Goal: Transaction & Acquisition: Register for event/course

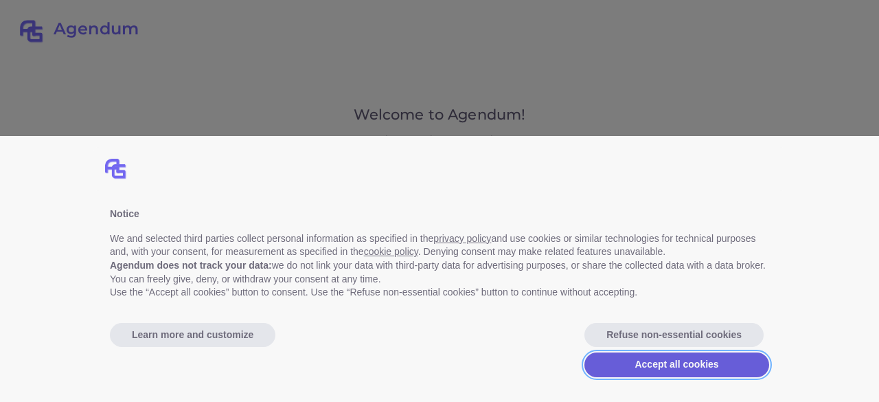
click at [640, 370] on button "Accept all cookies" at bounding box center [676, 364] width 185 height 25
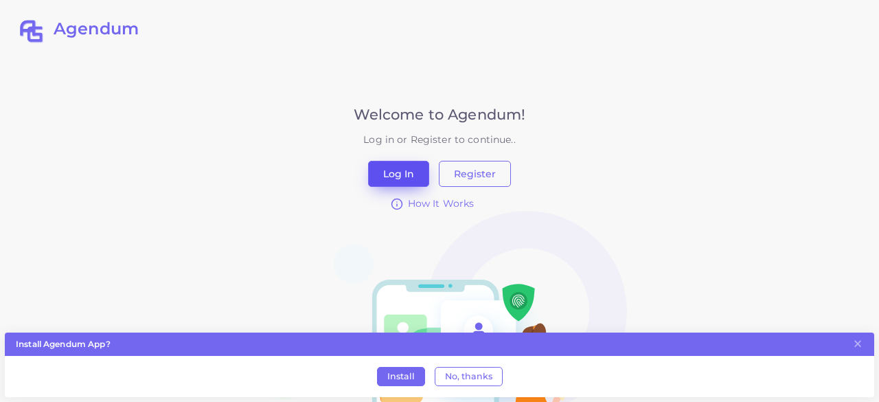
click at [408, 181] on button "Log In" at bounding box center [398, 174] width 61 height 26
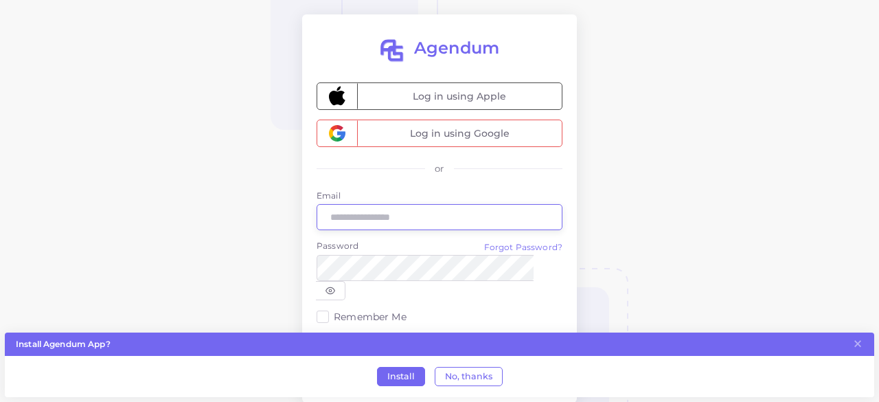
click at [420, 215] on input "Email" at bounding box center [439, 217] width 246 height 26
click at [385, 213] on input "Email" at bounding box center [439, 217] width 246 height 26
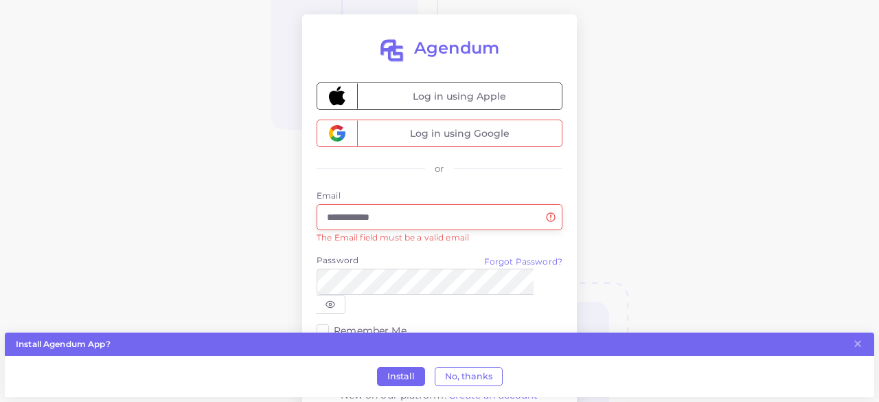
type input "**********"
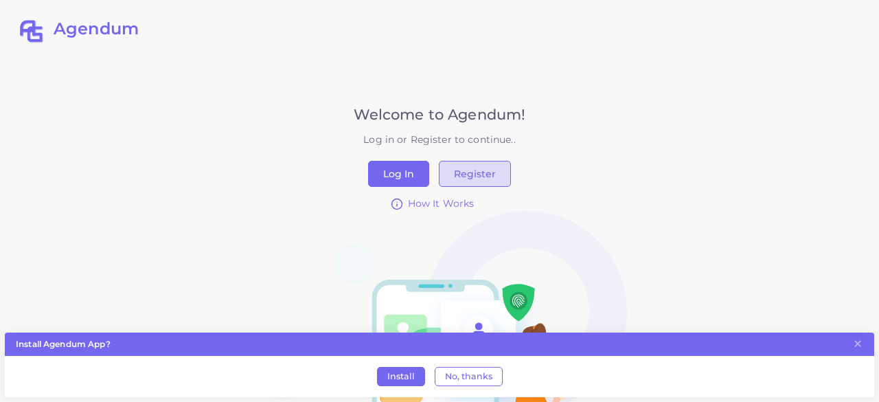
click at [465, 172] on button "Register" at bounding box center [475, 174] width 72 height 26
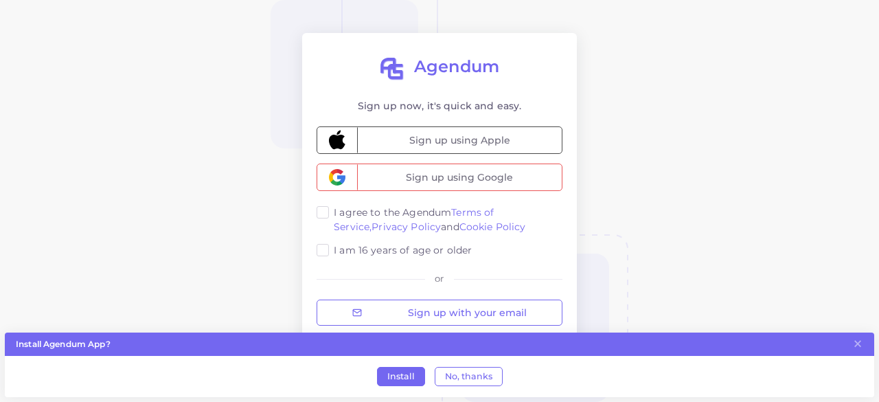
click at [334, 213] on label "I agree to the Agendum Terms of Service, Privacy Policy and Cookie Policy" at bounding box center [448, 219] width 229 height 28
click at [334, 249] on label "I am 16 years of age or older" at bounding box center [403, 250] width 138 height 14
click at [465, 374] on button "No, thanks" at bounding box center [468, 376] width 68 height 19
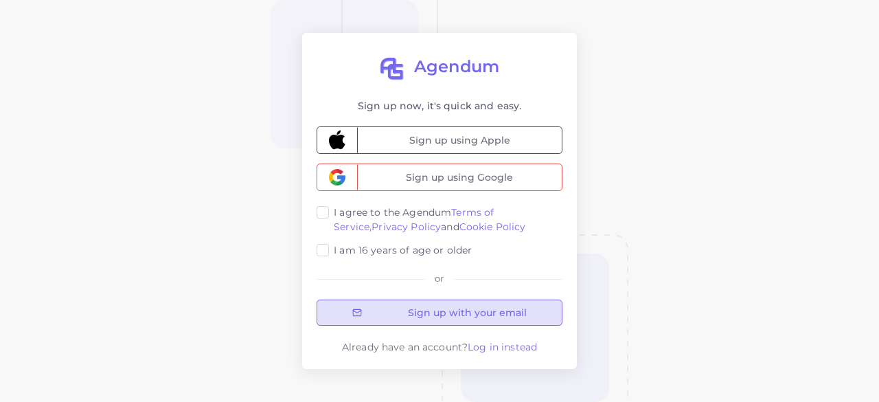
click at [476, 314] on button "Sign up with your email" at bounding box center [439, 312] width 246 height 26
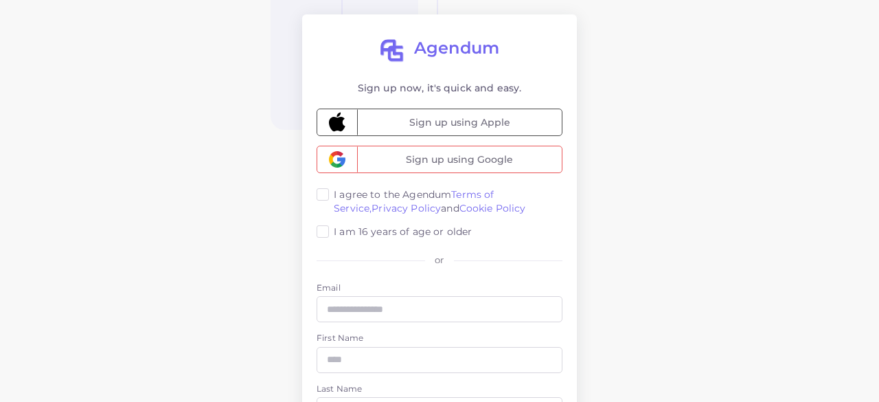
click at [642, 233] on div "Agendum Sign up now, it's quick and easy. Sign up using Apple Sign up using Goo…" at bounding box center [439, 358] width 879 height 717
click at [448, 299] on input "Email" at bounding box center [439, 309] width 246 height 26
type input "**********"
click at [445, 366] on input "First Name" at bounding box center [439, 360] width 246 height 26
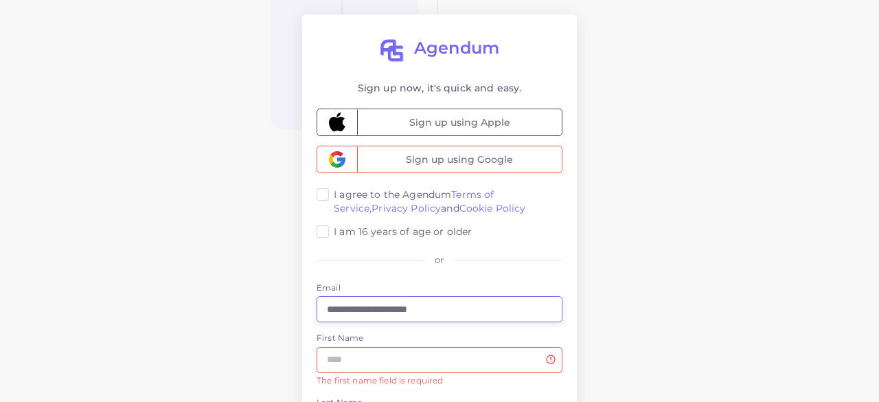
click at [669, 257] on div "**********" at bounding box center [439, 365] width 879 height 730
click at [512, 365] on input "First Name" at bounding box center [439, 360] width 246 height 26
click at [406, 347] on input "First Name" at bounding box center [439, 360] width 246 height 26
click at [375, 352] on input "First Name" at bounding box center [439, 360] width 246 height 26
click at [388, 349] on input "First Name" at bounding box center [439, 360] width 246 height 26
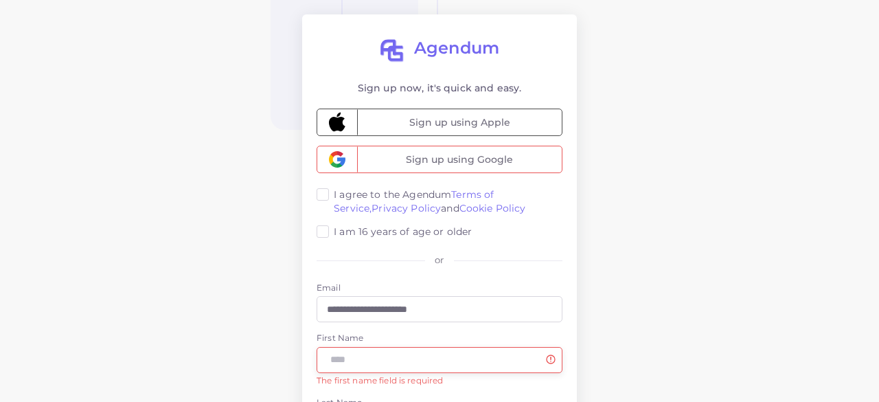
click at [388, 349] on input "First Name" at bounding box center [439, 360] width 246 height 26
type input "*"
click at [213, 344] on div "**********" at bounding box center [439, 358] width 879 height 717
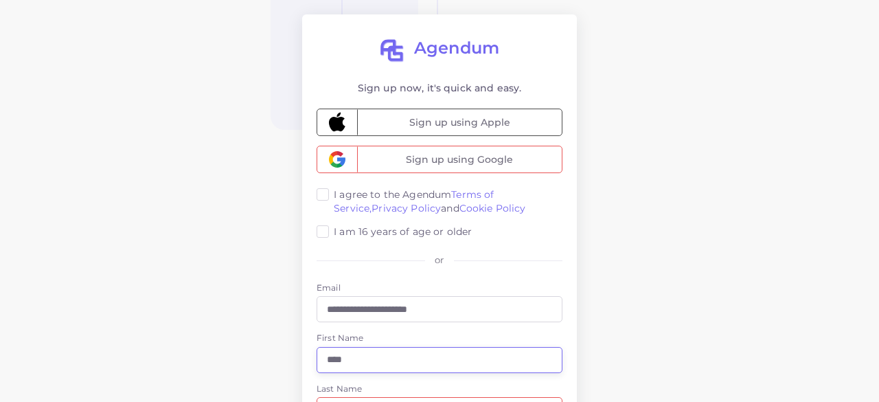
click at [353, 397] on input "Last Name" at bounding box center [439, 410] width 246 height 26
type input "****"
click at [353, 397] on input "Last Name" at bounding box center [439, 410] width 246 height 26
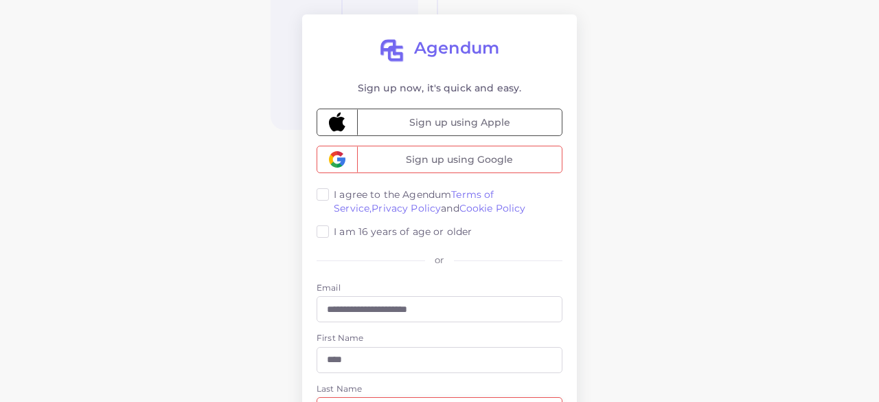
click at [353, 397] on input "Last Name" at bounding box center [439, 410] width 246 height 26
type input "*"
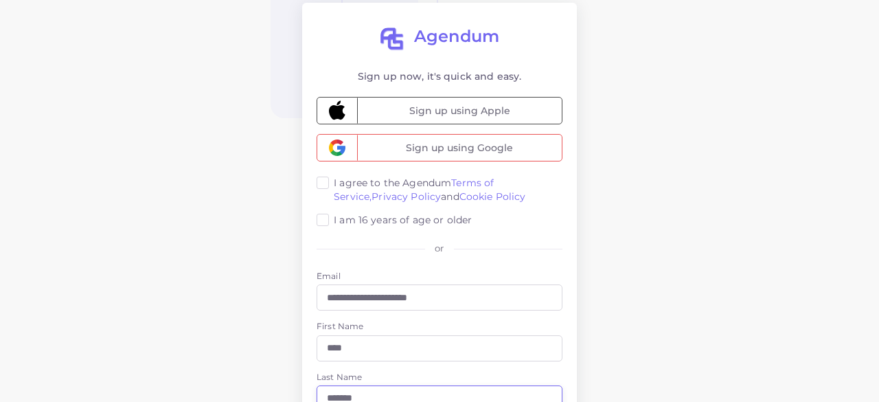
type input "*******"
drag, startPoint x: 529, startPoint y: 363, endPoint x: 874, endPoint y: 211, distance: 377.7
click at [874, 211] on div "**********" at bounding box center [439, 346] width 879 height 717
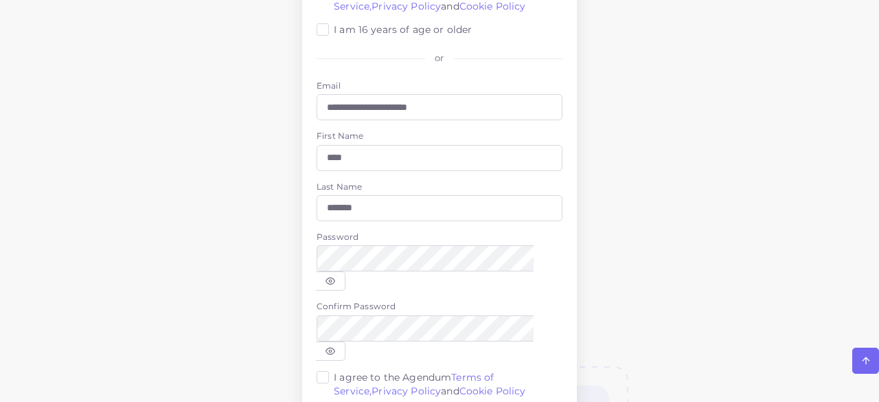
scroll to position [205, 0]
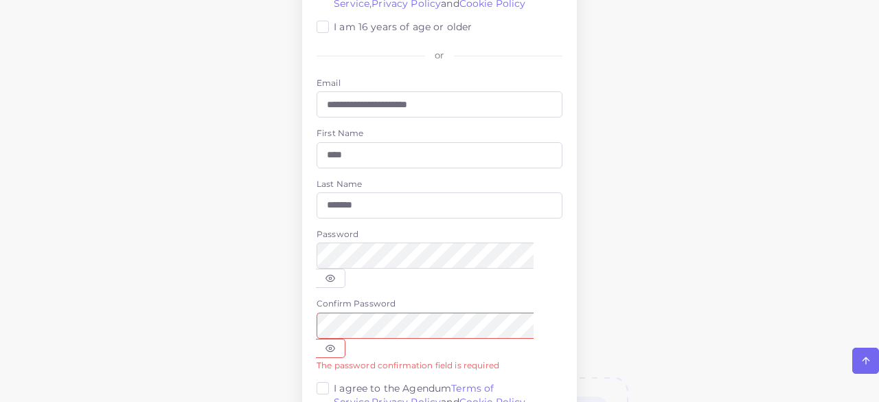
click at [335, 345] on icon at bounding box center [330, 348] width 9 height 6
click at [345, 268] on div at bounding box center [331, 277] width 30 height 19
click at [335, 273] on icon at bounding box center [330, 278] width 10 height 10
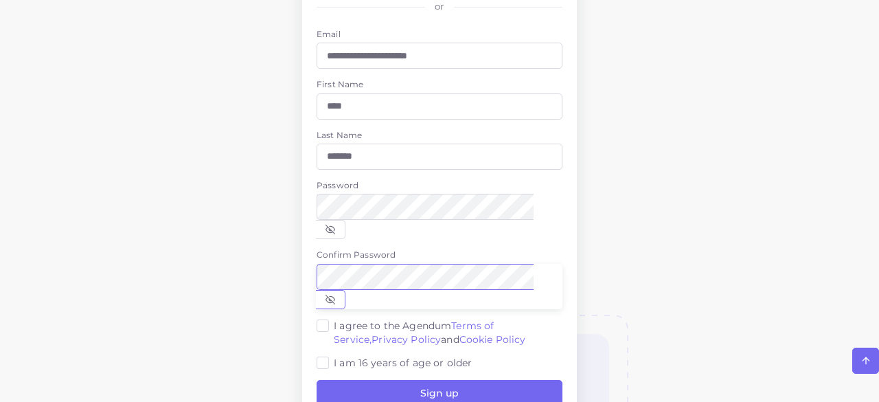
scroll to position [273, 0]
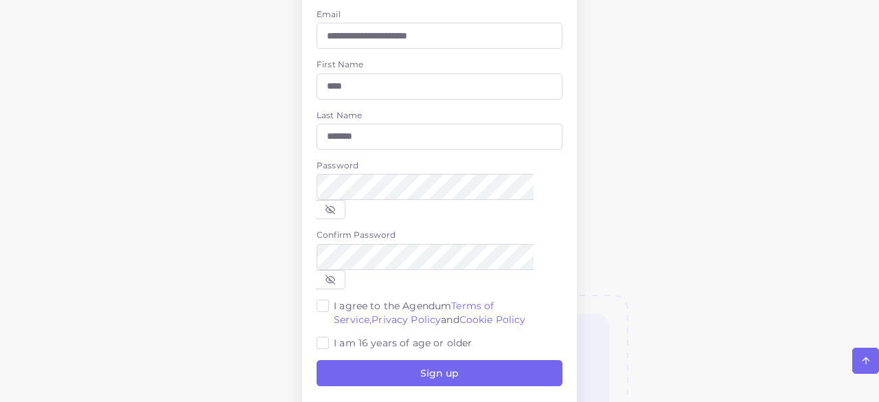
click at [334, 299] on label "I agree to the Agendum Terms of Service, Privacy Policy and Cookie Policy" at bounding box center [448, 313] width 229 height 28
click at [334, 336] on label "I am 16 years of age or older" at bounding box center [403, 343] width 138 height 14
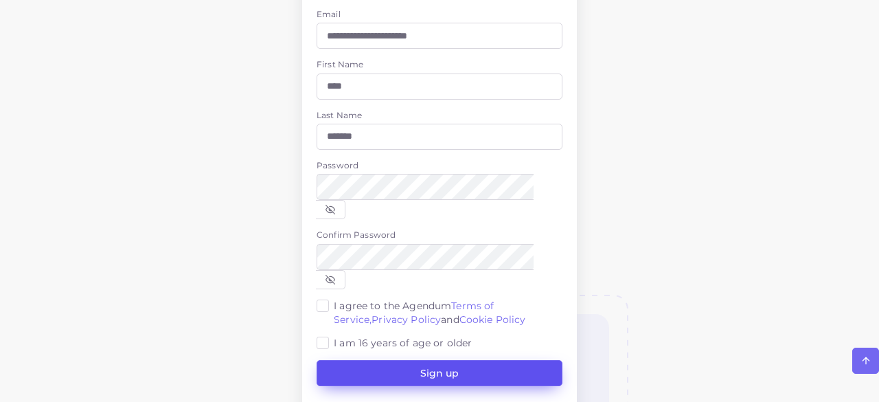
click at [373, 360] on button "Sign up" at bounding box center [439, 373] width 246 height 26
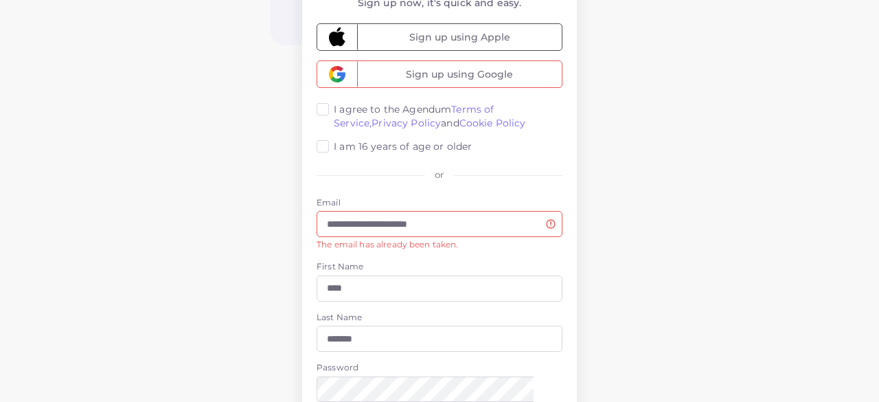
scroll to position [86, 0]
click at [482, 222] on input "**********" at bounding box center [439, 223] width 246 height 26
type input "*"
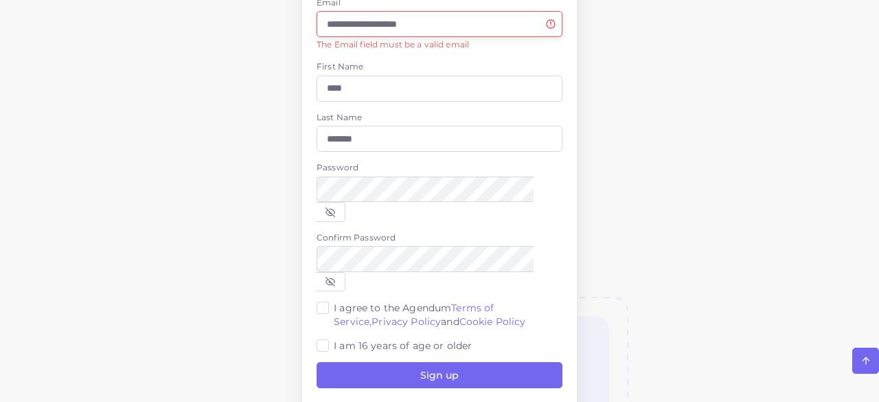
scroll to position [273, 0]
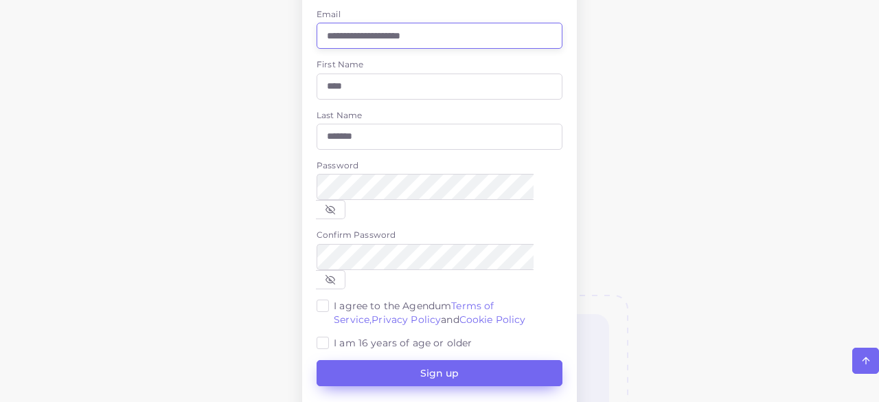
type input "**********"
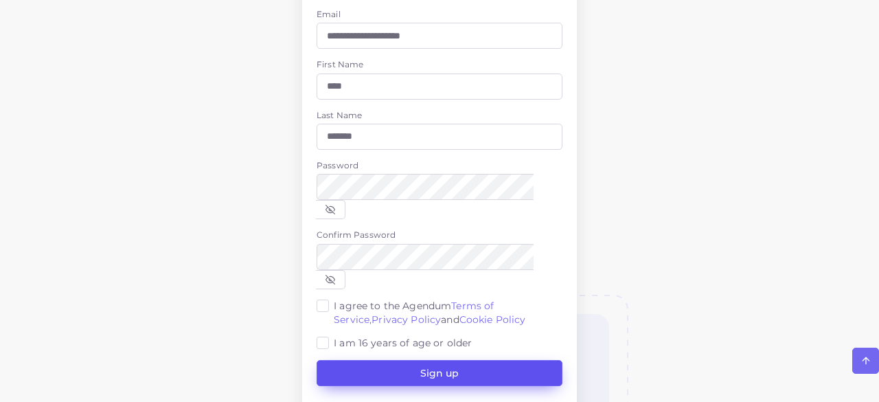
click at [515, 360] on button "Sign up" at bounding box center [439, 373] width 246 height 26
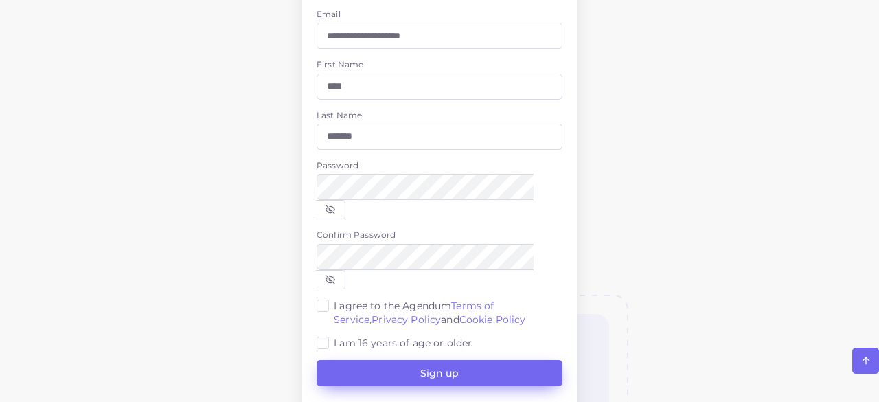
scroll to position [0, 0]
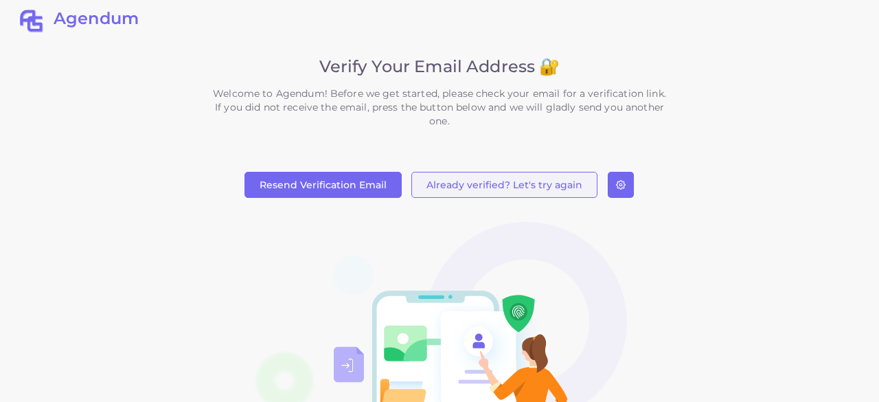
scroll to position [11, 0]
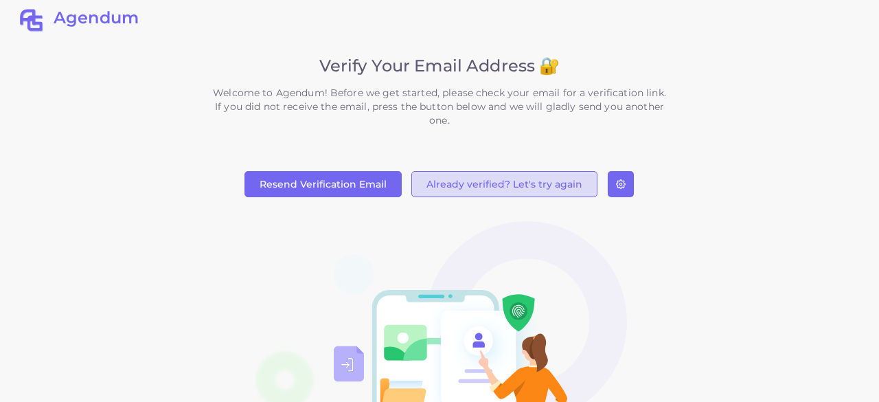
click at [507, 189] on button "Already verified? Let's try again" at bounding box center [504, 184] width 186 height 26
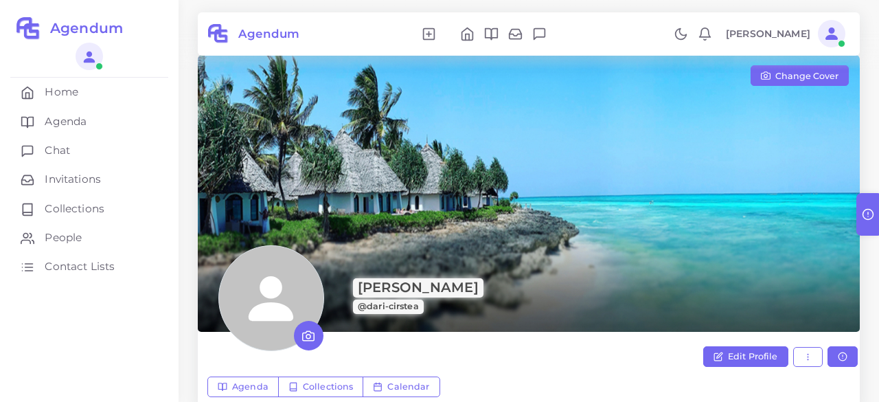
scroll to position [16, 0]
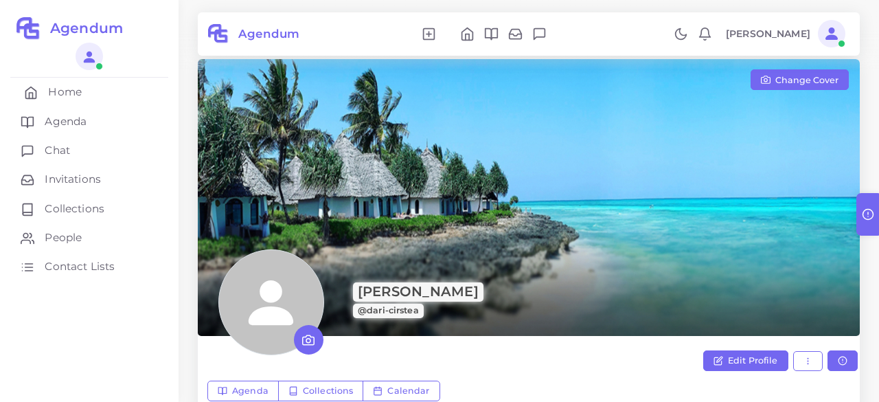
click at [115, 85] on link "Home" at bounding box center [89, 92] width 158 height 29
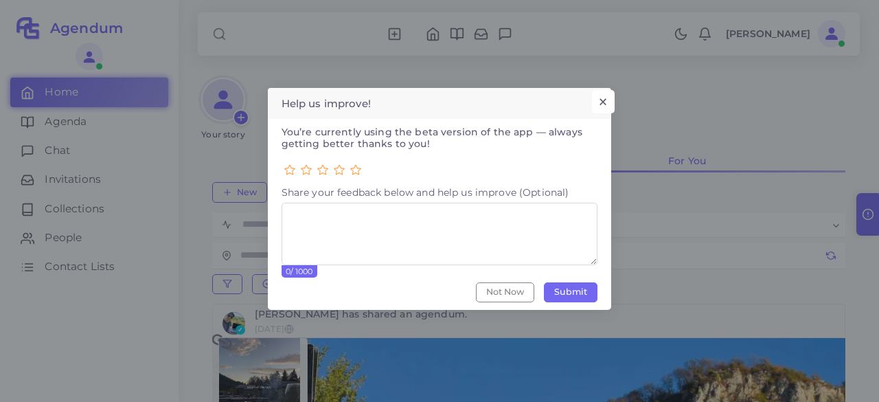
click at [605, 97] on button "×" at bounding box center [603, 101] width 23 height 23
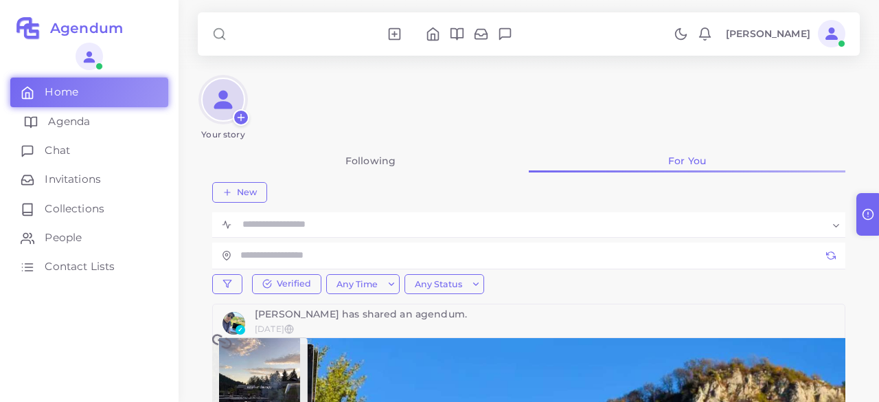
click at [147, 121] on link "Agenda" at bounding box center [89, 121] width 158 height 29
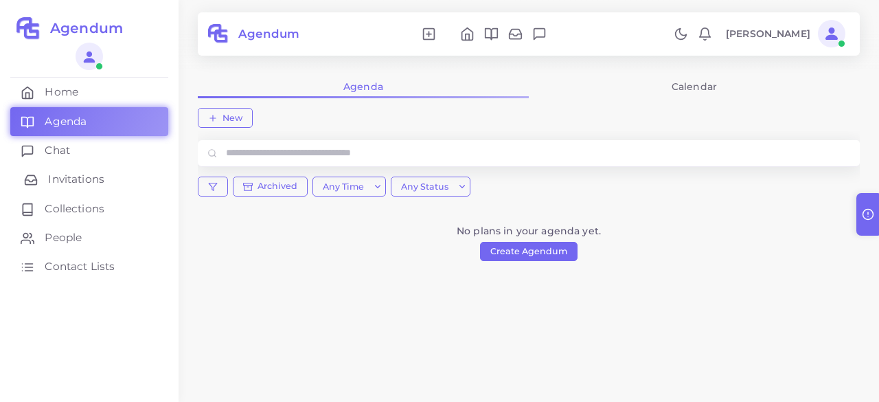
click at [119, 171] on link "Invitations" at bounding box center [89, 179] width 158 height 29
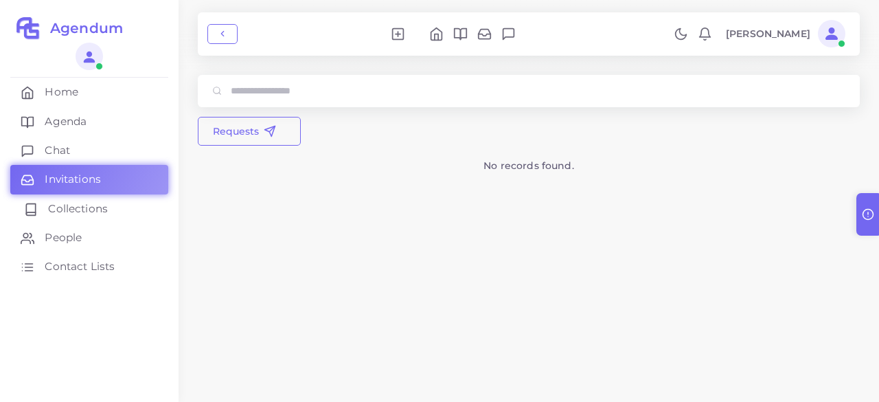
click at [118, 205] on link "Collections" at bounding box center [89, 208] width 158 height 29
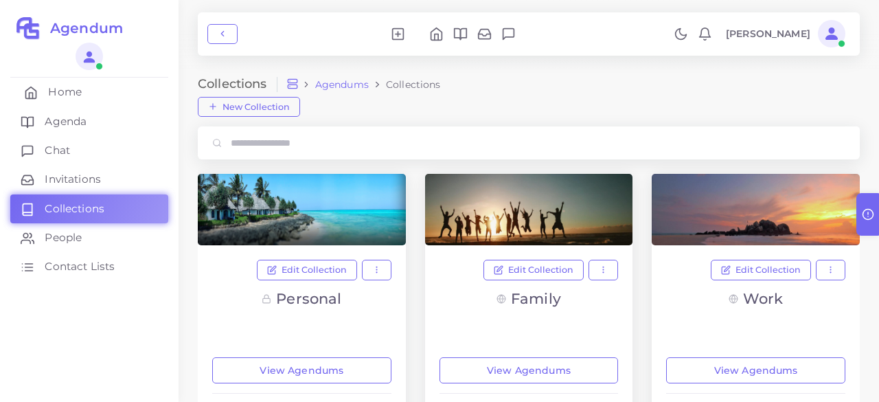
click at [113, 97] on link "Home" at bounding box center [89, 92] width 158 height 29
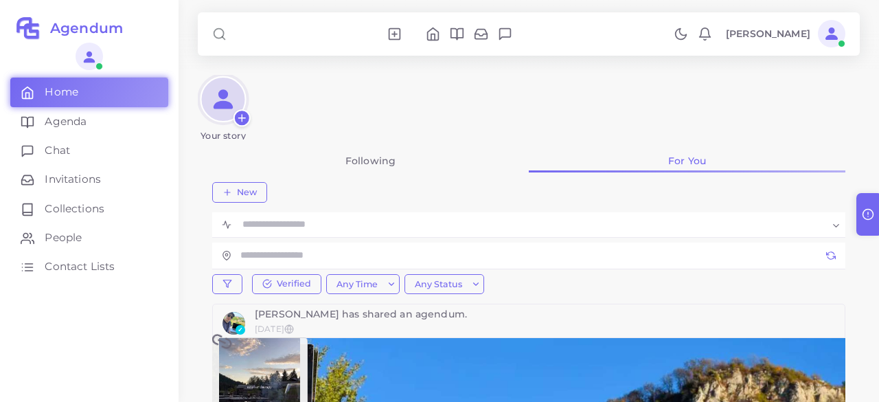
click at [242, 121] on icon at bounding box center [242, 118] width 12 height 12
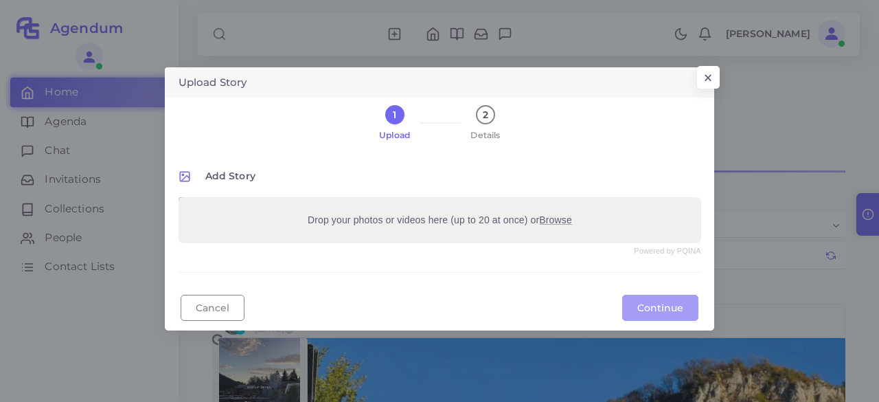
click at [387, 115] on div "1" at bounding box center [394, 114] width 19 height 19
drag, startPoint x: 214, startPoint y: 185, endPoint x: 349, endPoint y: 226, distance: 140.5
click at [349, 226] on div "Add Story Powered by PQINA Drop your photos or videos here (up to 20 at once) o…" at bounding box center [439, 206] width 522 height 73
click at [349, 226] on label "Drop your photos or videos here (up to 20 at once) or Browse" at bounding box center [440, 220] width 274 height 24
click at [349, 201] on input "Drop your photos or videos here (up to 20 at once) or Browse" at bounding box center [439, 199] width 522 height 4
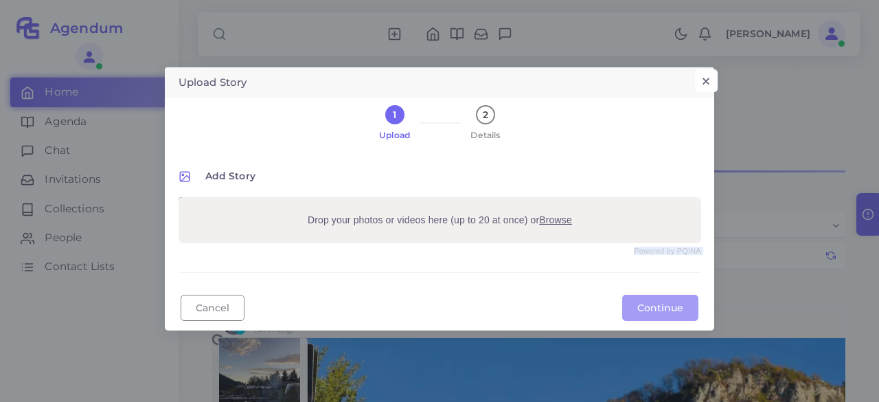
click at [710, 73] on button "×" at bounding box center [706, 80] width 23 height 23
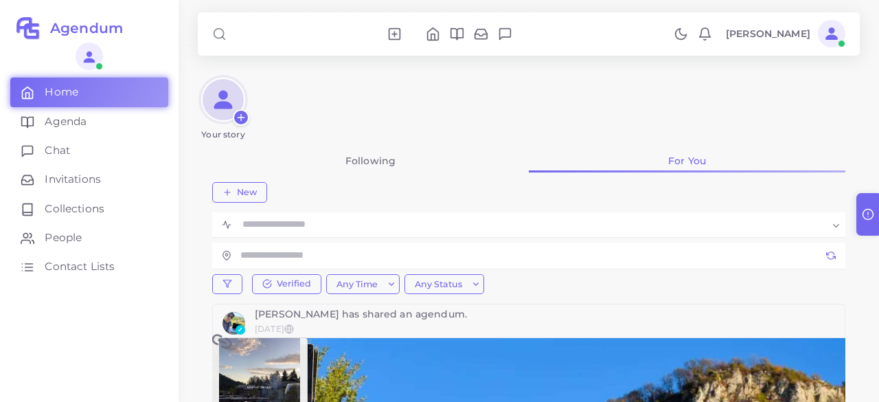
click at [688, 38] on icon at bounding box center [680, 34] width 14 height 14
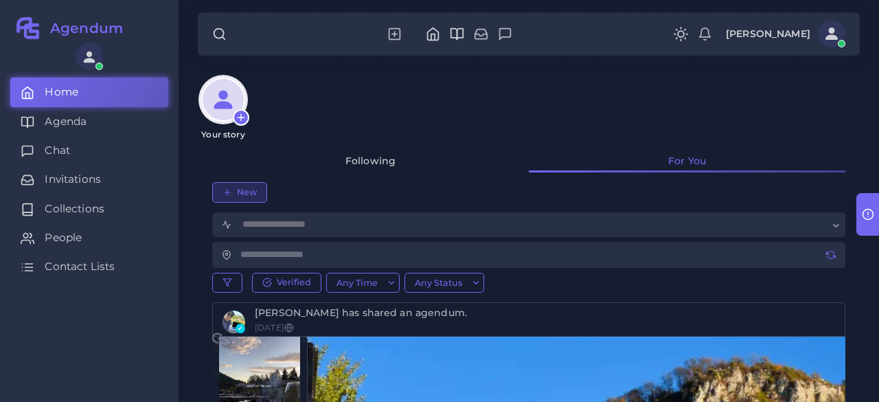
click at [244, 194] on span "New" at bounding box center [247, 192] width 20 height 9
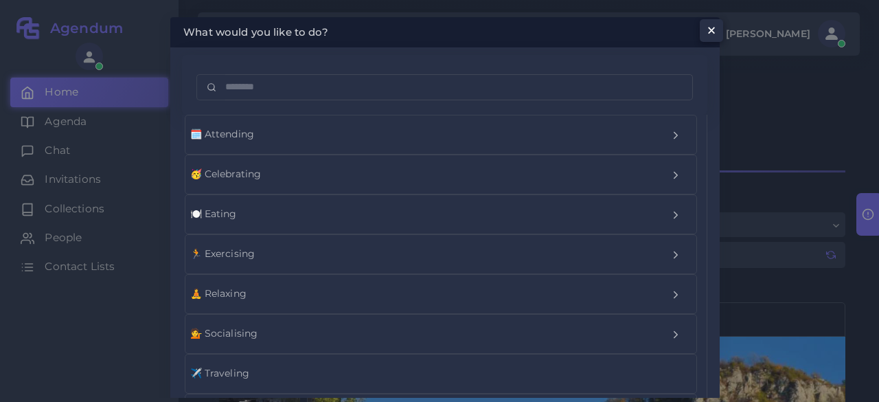
click at [701, 28] on button "×" at bounding box center [710, 30] width 23 height 23
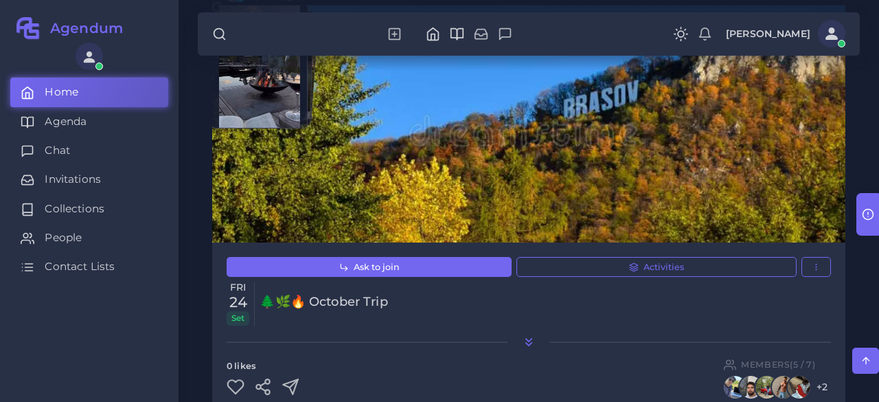
scroll to position [333, 0]
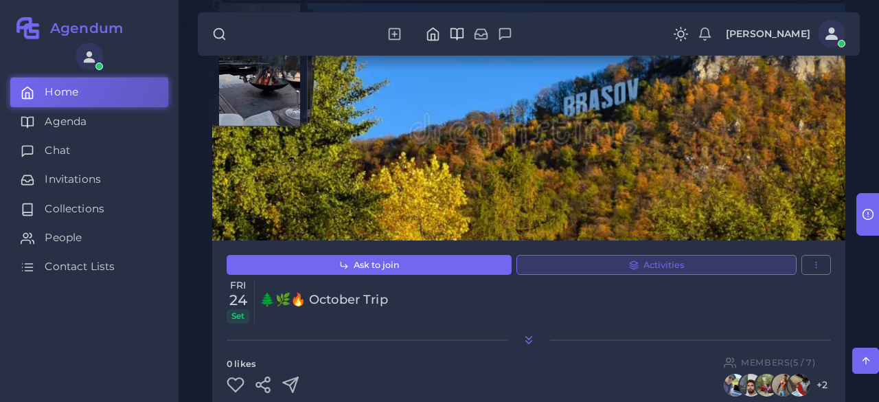
click at [607, 262] on button "Activities" at bounding box center [656, 265] width 280 height 21
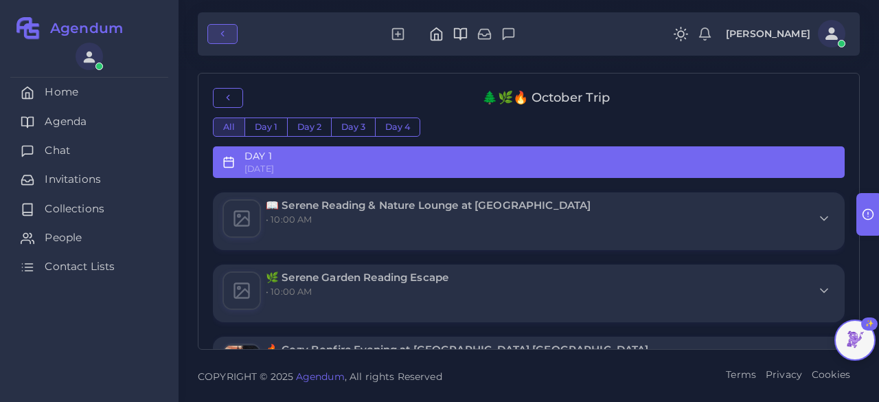
click at [230, 34] on button "button" at bounding box center [222, 34] width 30 height 21
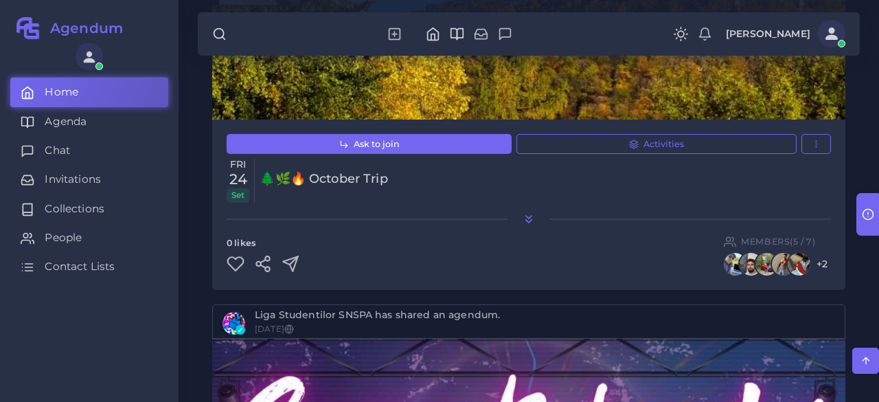
scroll to position [456, 0]
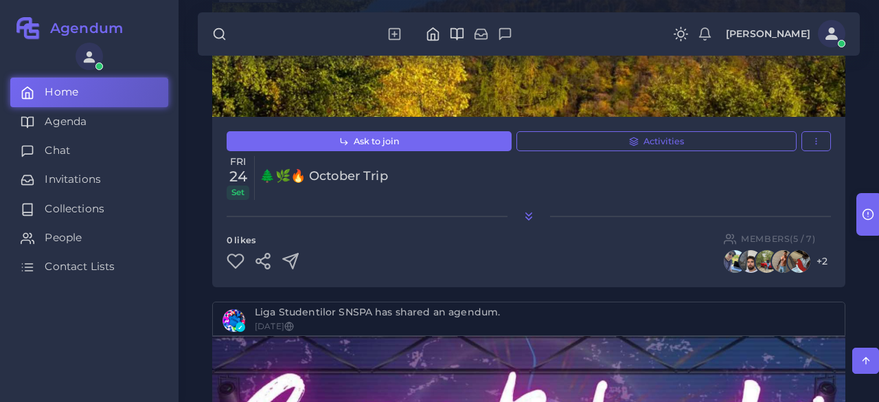
click at [526, 211] on icon at bounding box center [529, 216] width 14 height 14
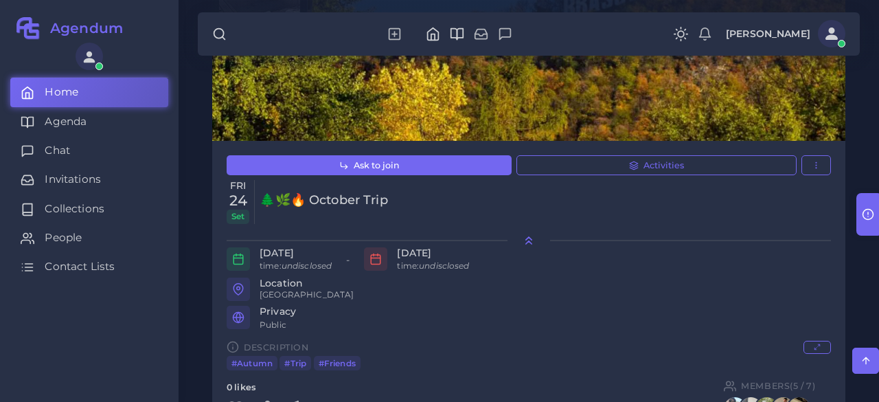
scroll to position [432, 0]
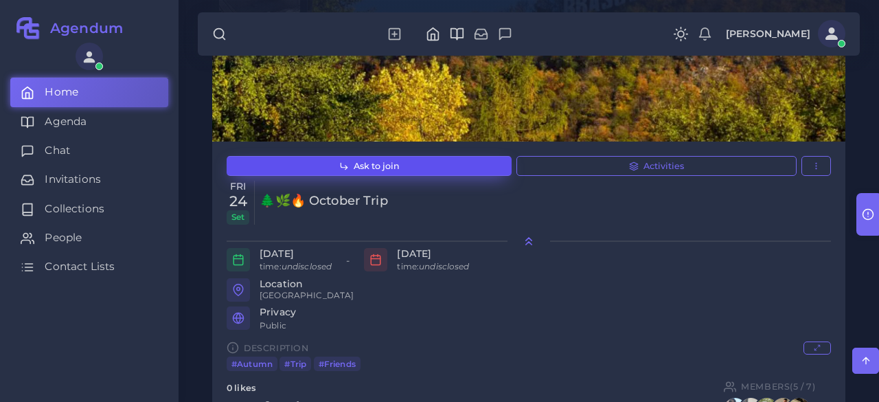
click at [454, 167] on button "Ask to join" at bounding box center [369, 166] width 285 height 21
